Goal: Register for event/course

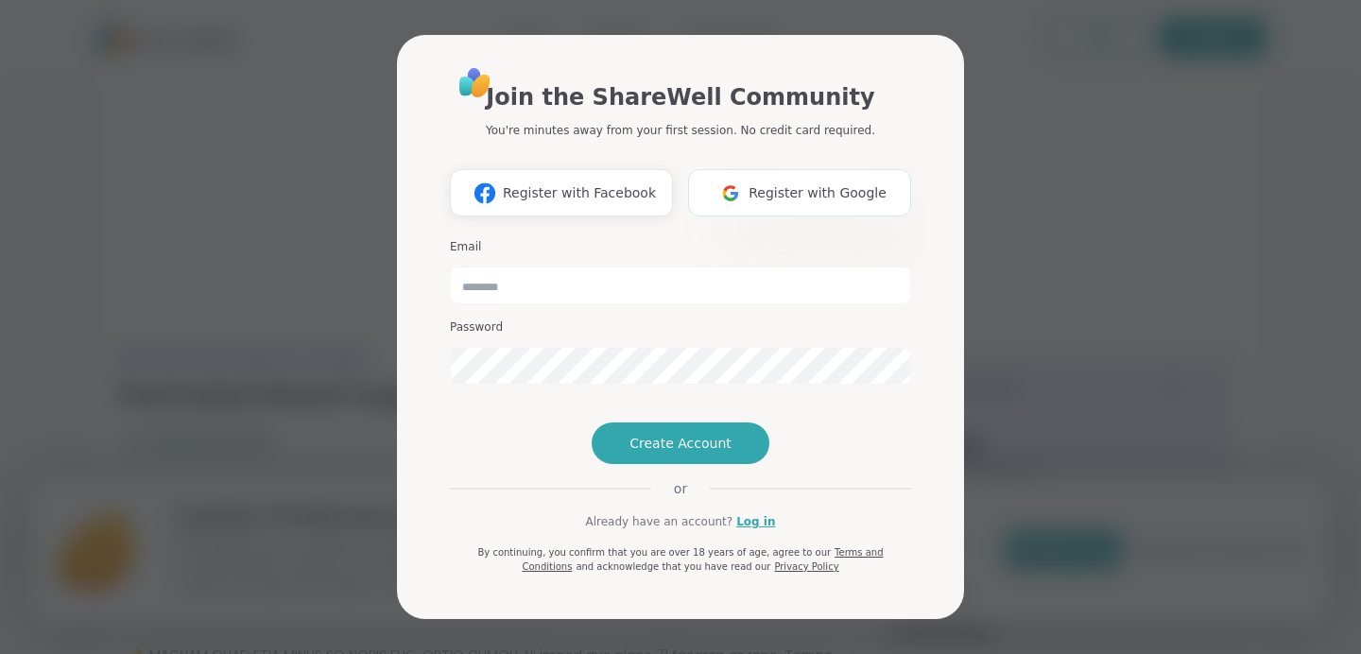
click at [820, 169] on button "Register with Google" at bounding box center [799, 192] width 223 height 47
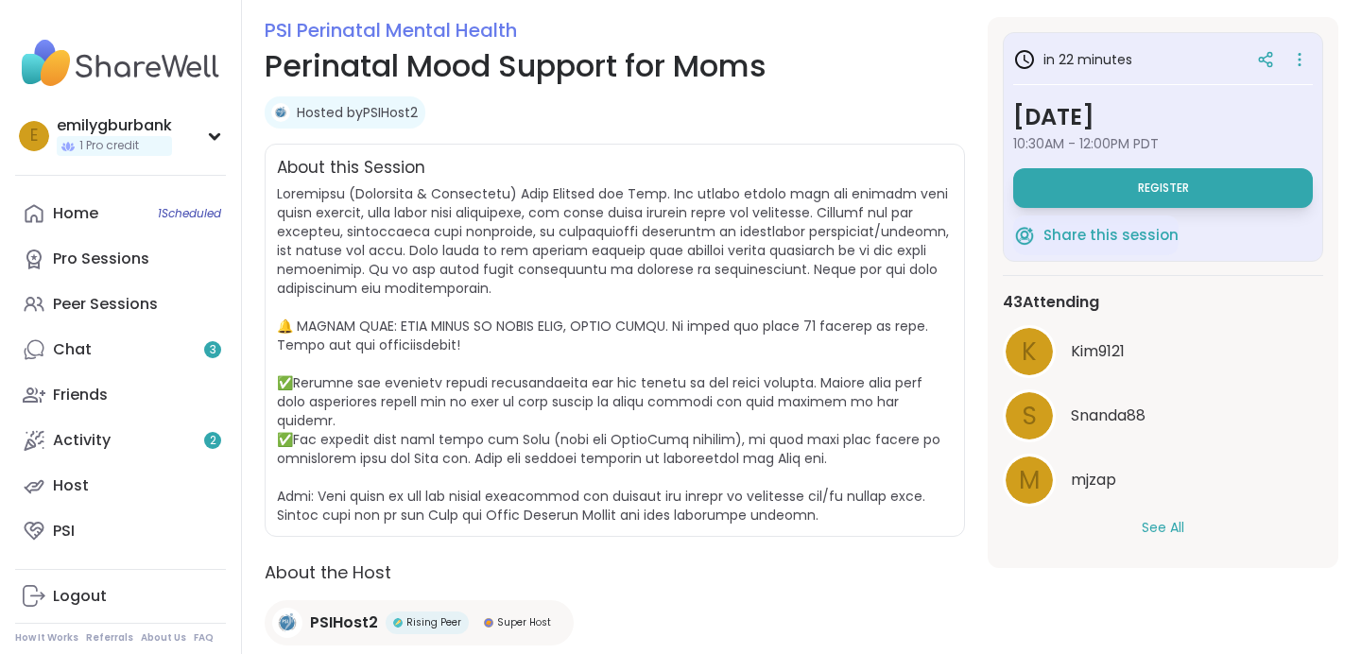
scroll to position [256, 0]
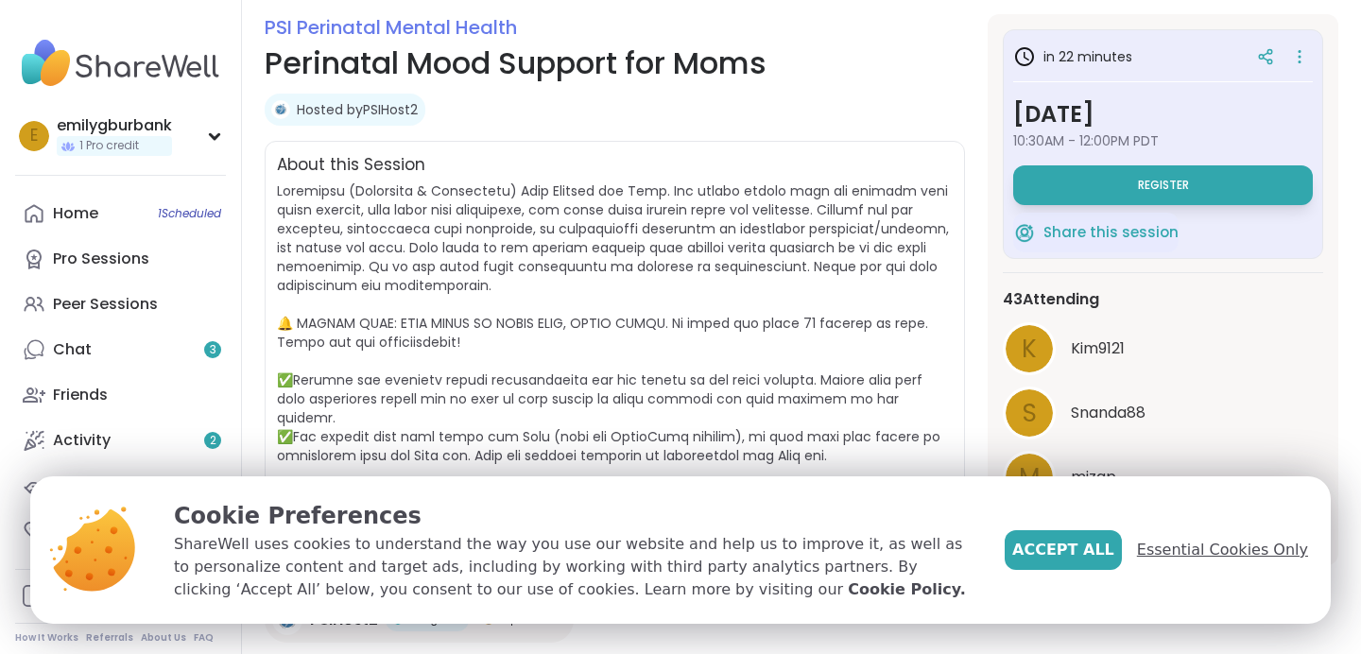
click at [1240, 541] on span "Essential Cookies Only" at bounding box center [1222, 550] width 171 height 23
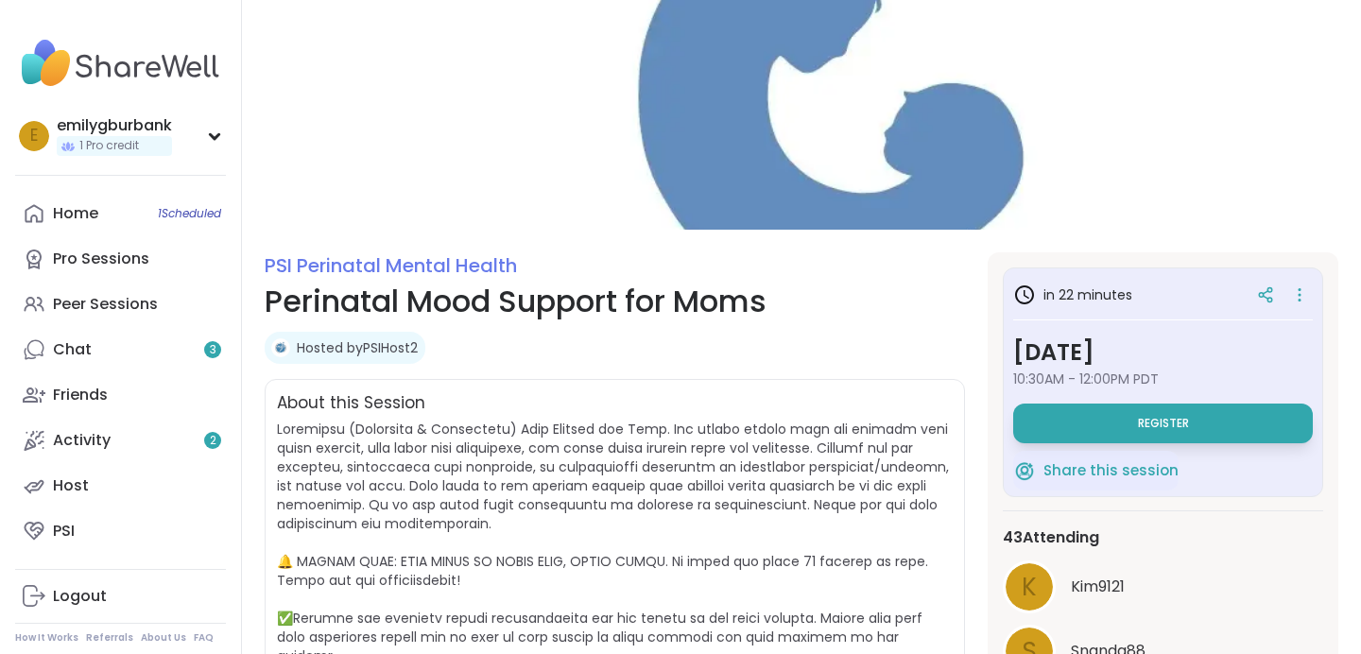
scroll to position [0, 0]
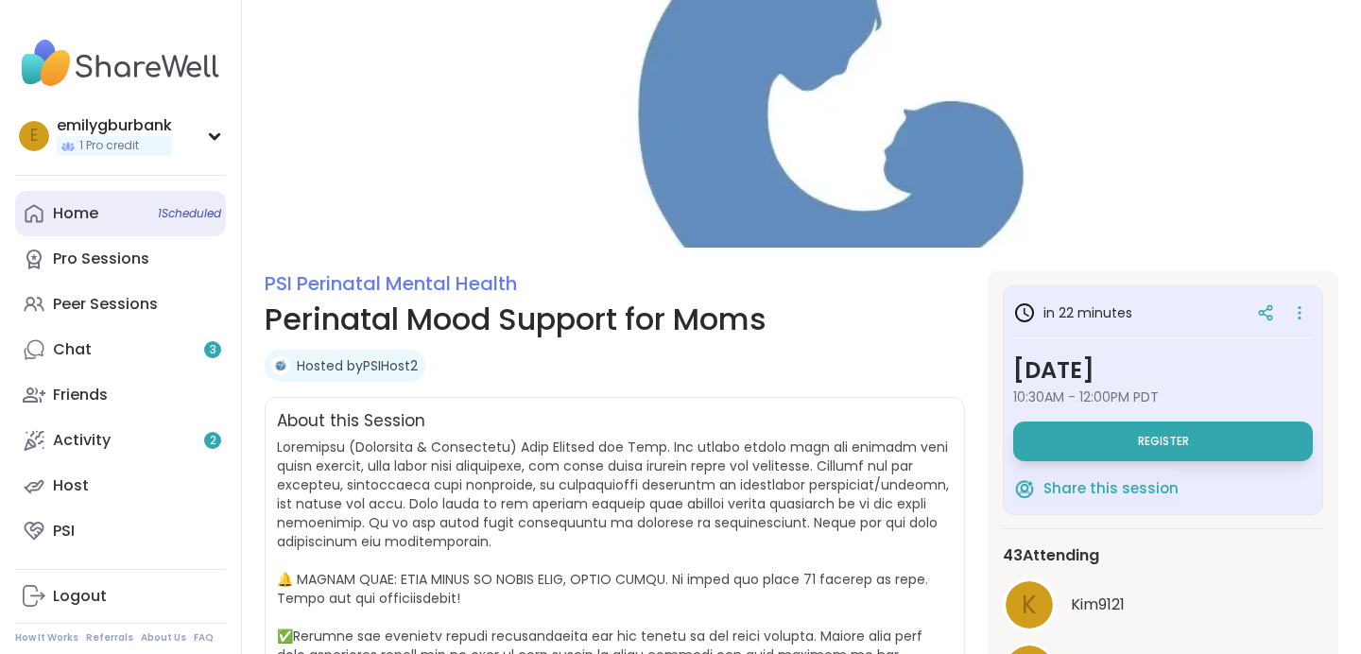
click at [76, 227] on link "Home 1 Scheduled" at bounding box center [120, 213] width 211 height 45
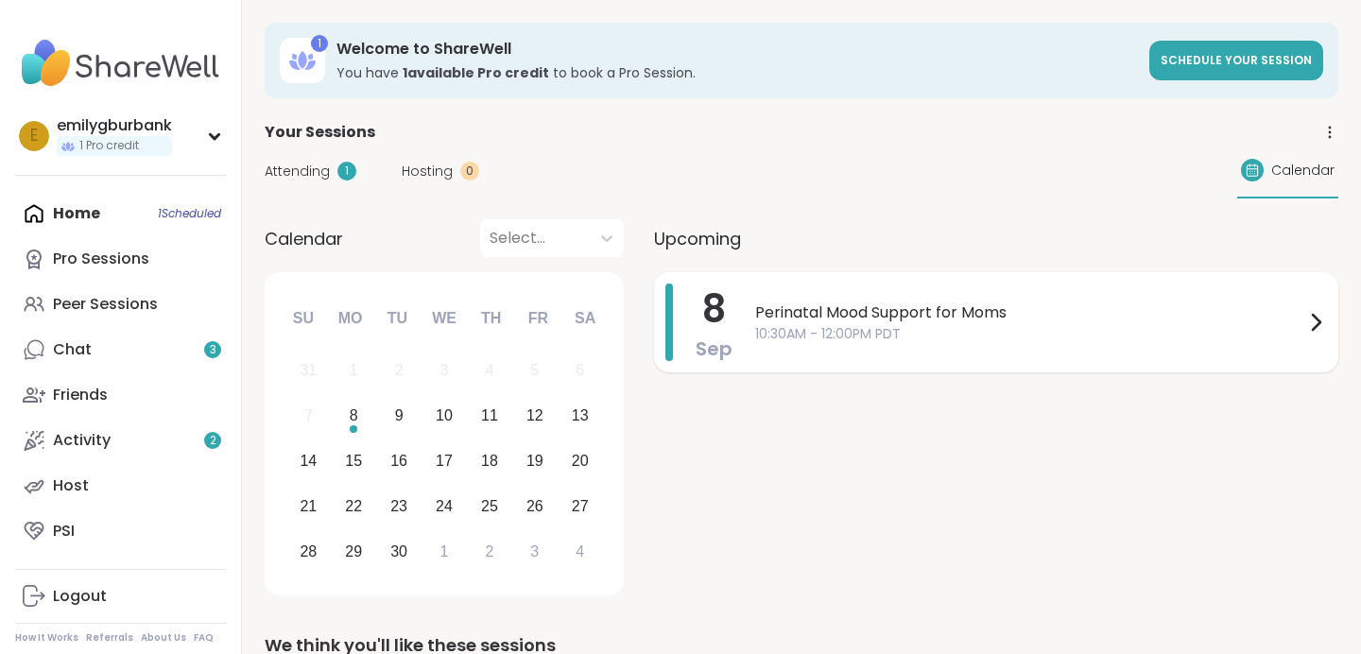
click at [815, 299] on div "Perinatal Mood Support for Moms 10:30AM - 12:00PM PDT" at bounding box center [1041, 322] width 572 height 77
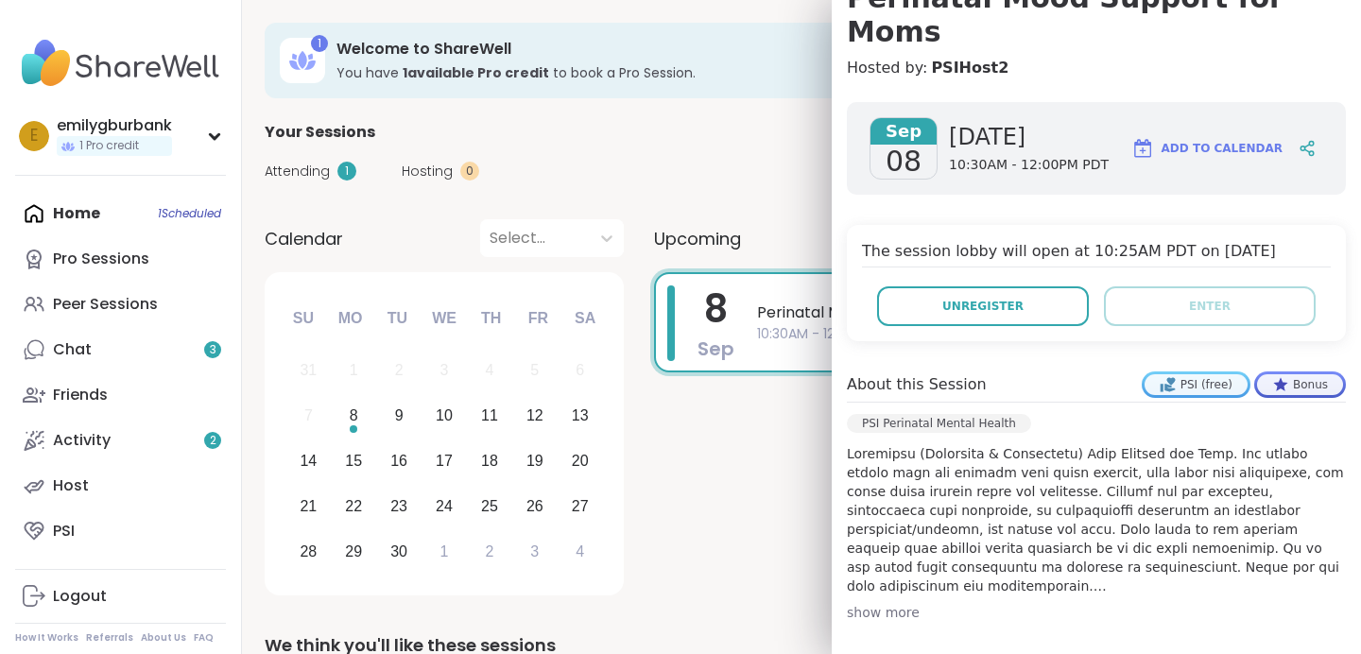
scroll to position [438, 0]
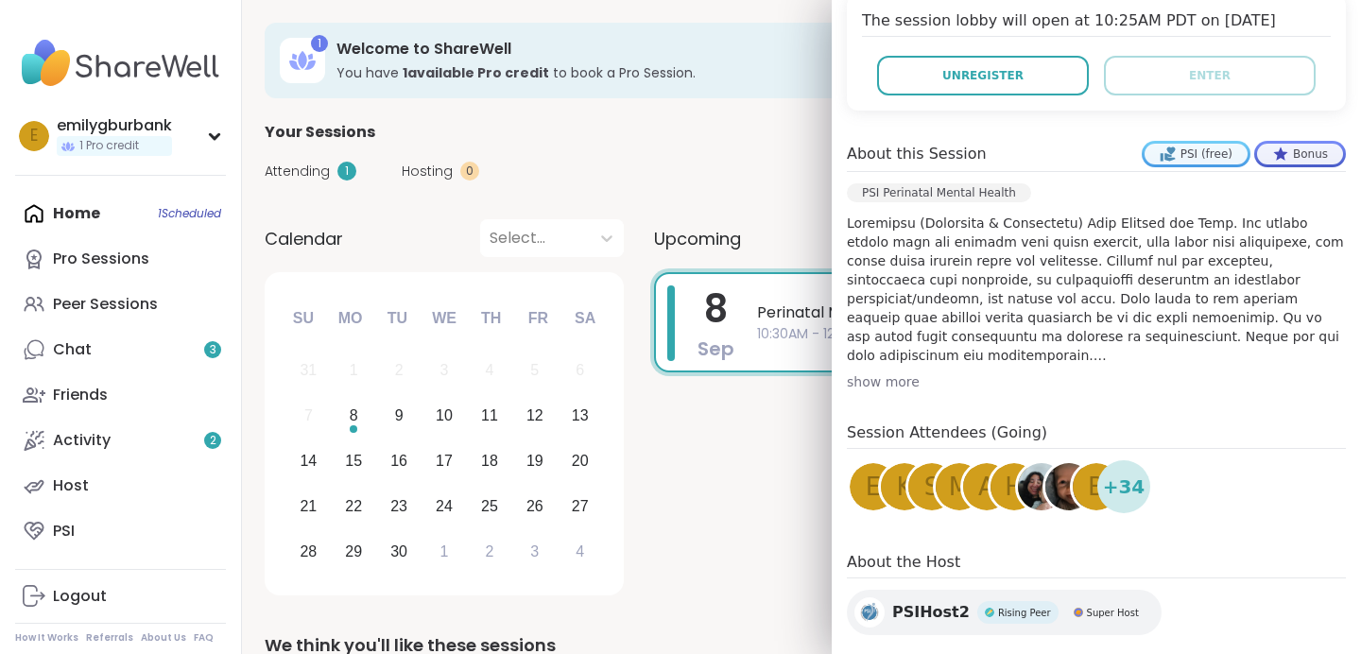
click at [1055, 463] on img at bounding box center [1068, 486] width 47 height 47
click at [1125, 473] on span "+ 34" at bounding box center [1124, 487] width 43 height 28
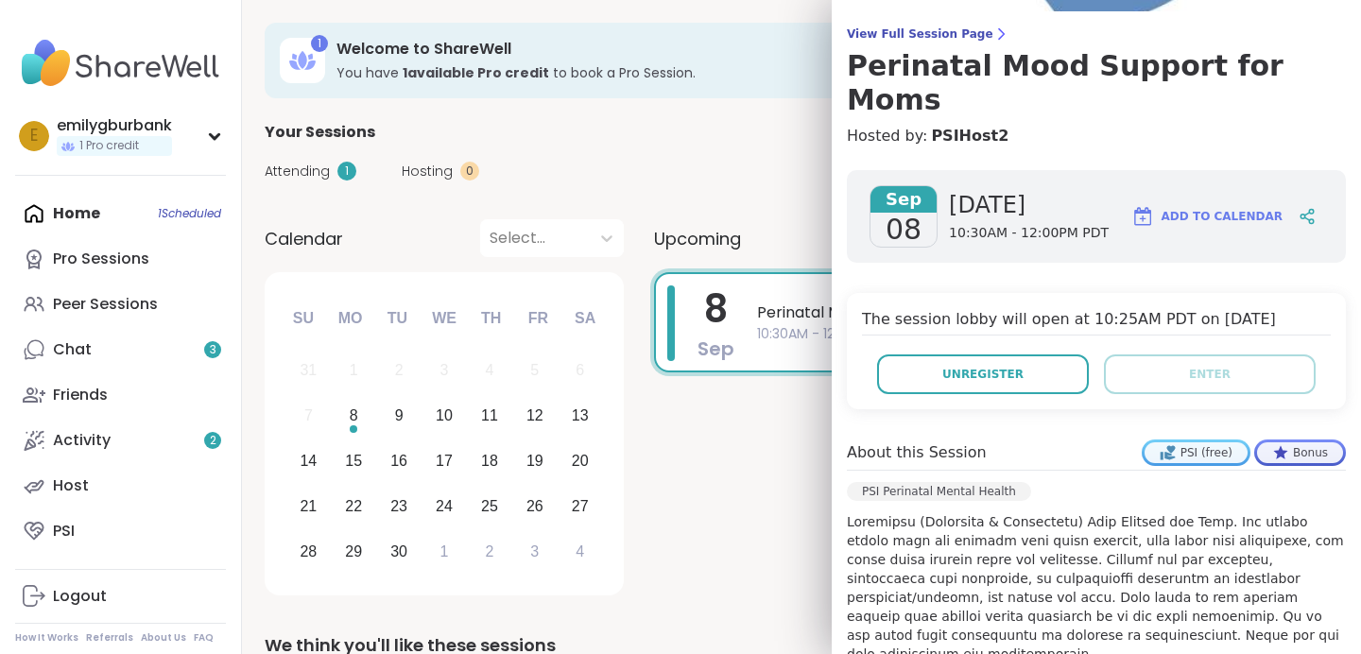
scroll to position [242, 0]
